Goal: Task Accomplishment & Management: Complete application form

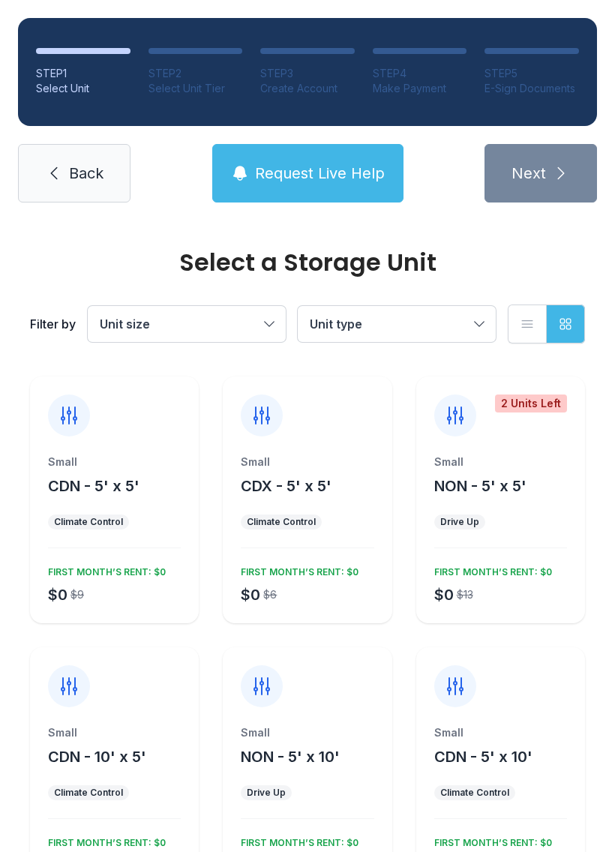
click at [69, 164] on span "Back" at bounding box center [86, 173] width 35 height 21
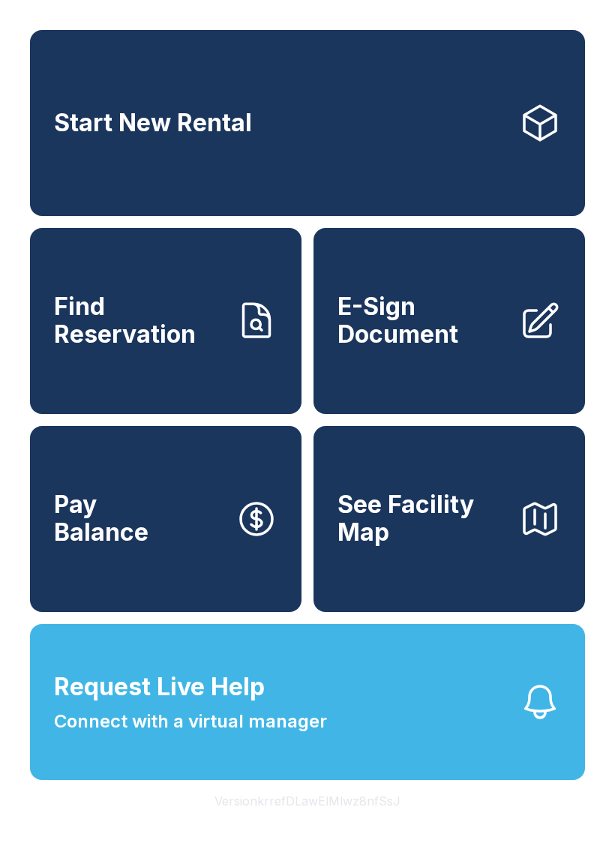
click at [396, 546] on span "See Facility Map" at bounding box center [423, 519] width 170 height 55
click at [174, 542] on button "Pay Balance" at bounding box center [166, 519] width 272 height 186
click at [121, 316] on span "Find Reservation" at bounding box center [139, 320] width 170 height 55
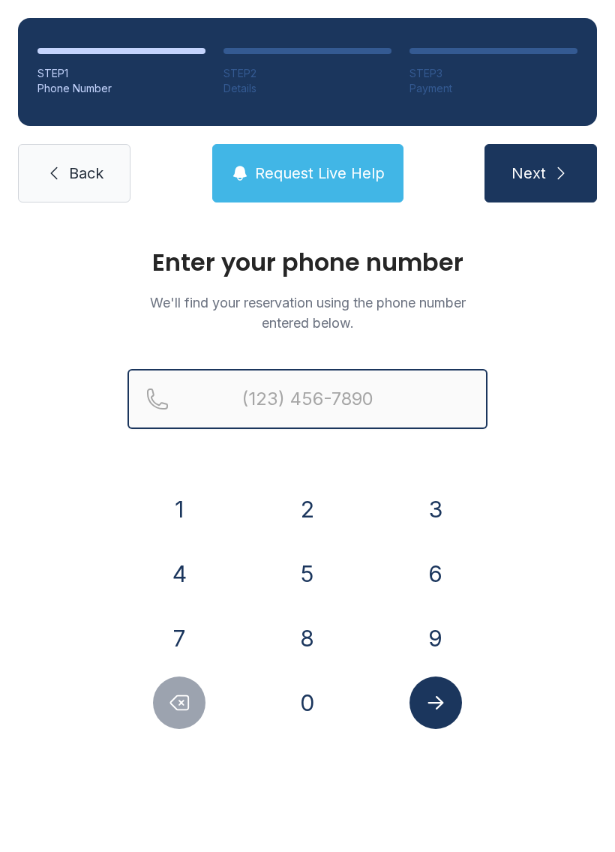
click at [242, 409] on input "Reservation phone number" at bounding box center [308, 399] width 360 height 60
type input "("
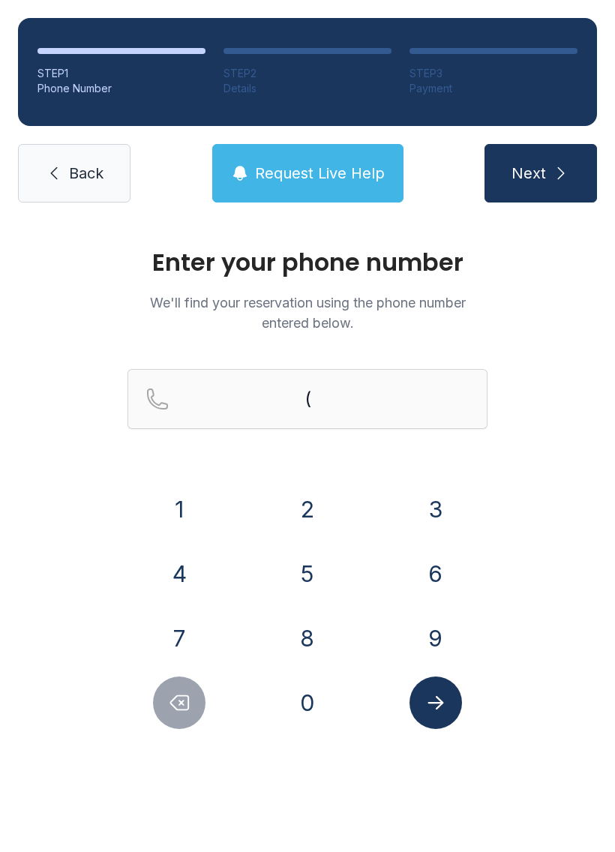
click at [245, 479] on form "( 1 2 3 4 5 6 7 8 9 0" at bounding box center [308, 549] width 360 height 360
click at [311, 708] on button "0" at bounding box center [307, 703] width 53 height 53
click at [310, 708] on button "0" at bounding box center [307, 703] width 53 height 53
click at [304, 704] on button "0" at bounding box center [307, 703] width 53 height 53
click at [303, 704] on button "0" at bounding box center [307, 703] width 53 height 53
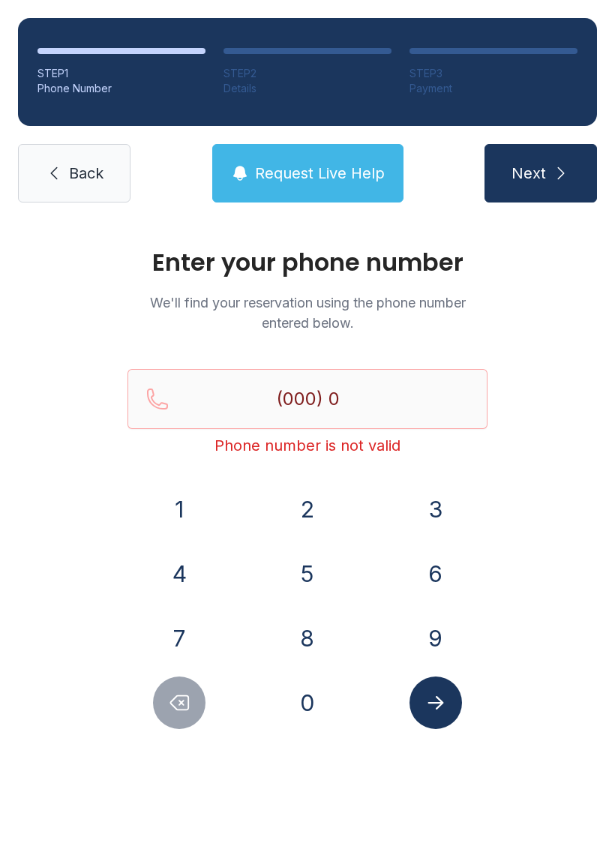
click at [299, 694] on button "0" at bounding box center [307, 703] width 53 height 53
click at [299, 693] on button "0" at bounding box center [307, 703] width 53 height 53
click at [292, 700] on button "0" at bounding box center [307, 703] width 53 height 53
click at [296, 693] on button "0" at bounding box center [307, 703] width 53 height 53
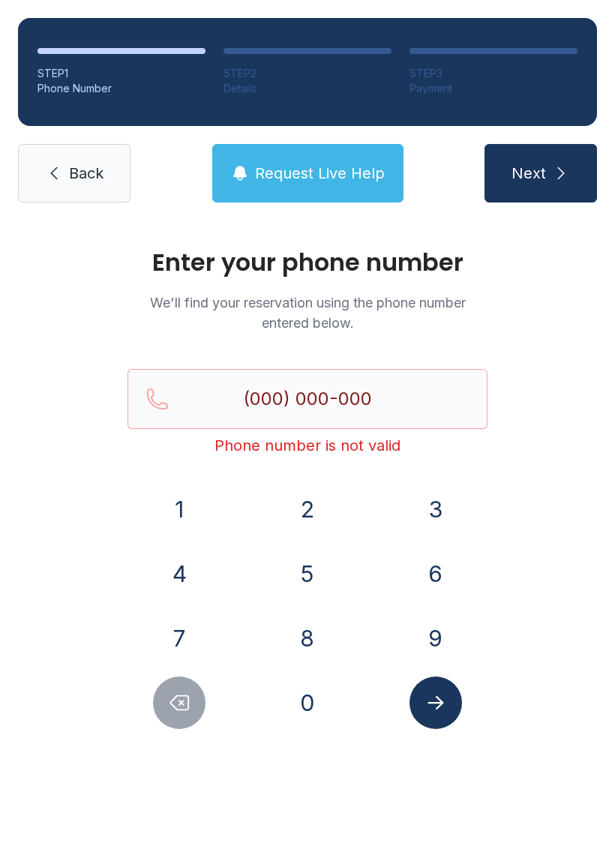
click at [296, 693] on button "0" at bounding box center [307, 703] width 53 height 53
type input "(000) 000-0000"
click at [296, 696] on button "0" at bounding box center [307, 703] width 53 height 53
click at [427, 699] on icon "Submit lookup form" at bounding box center [436, 703] width 23 height 23
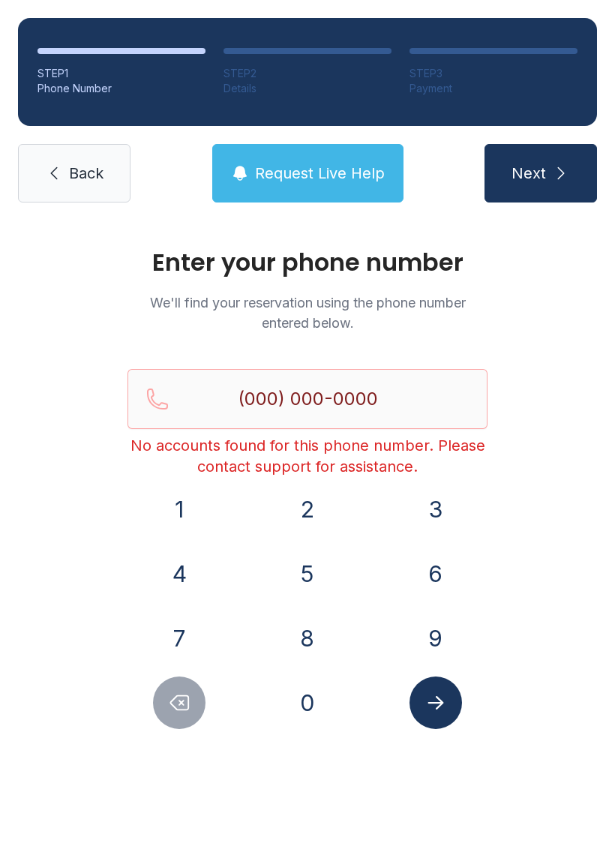
click at [428, 690] on button "Submit lookup form" at bounding box center [436, 703] width 53 height 53
